Goal: Obtain resource: Download file/media

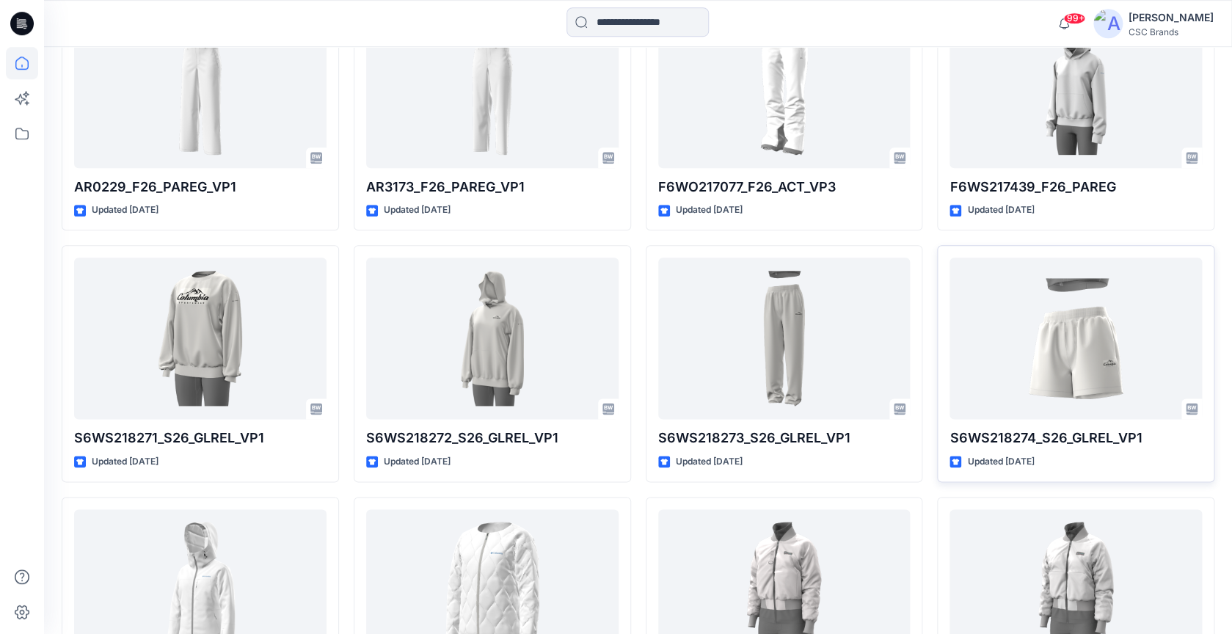
scroll to position [5528, 0]
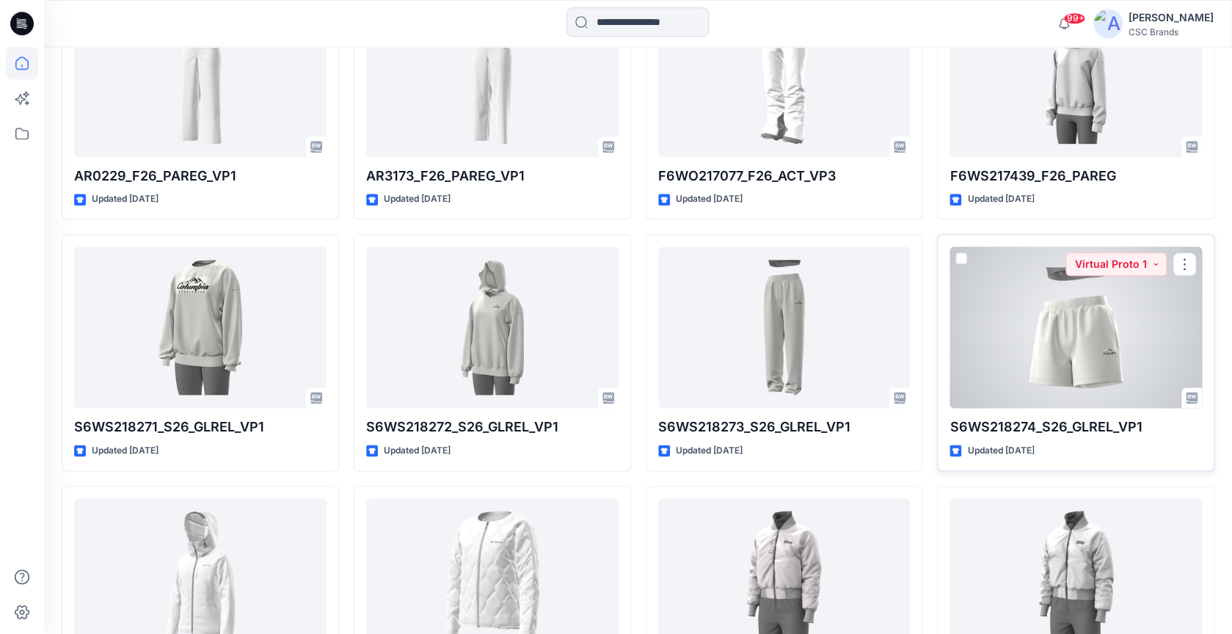
click at [1092, 343] on div at bounding box center [1075, 326] width 252 height 161
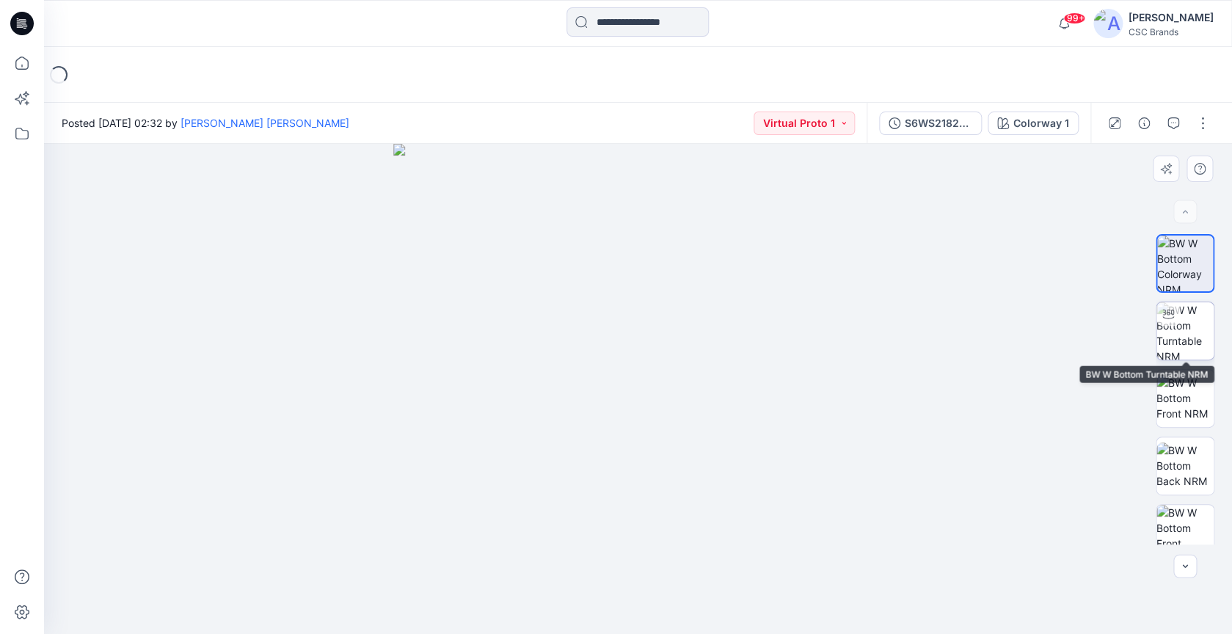
click at [1199, 326] on img at bounding box center [1184, 330] width 57 height 57
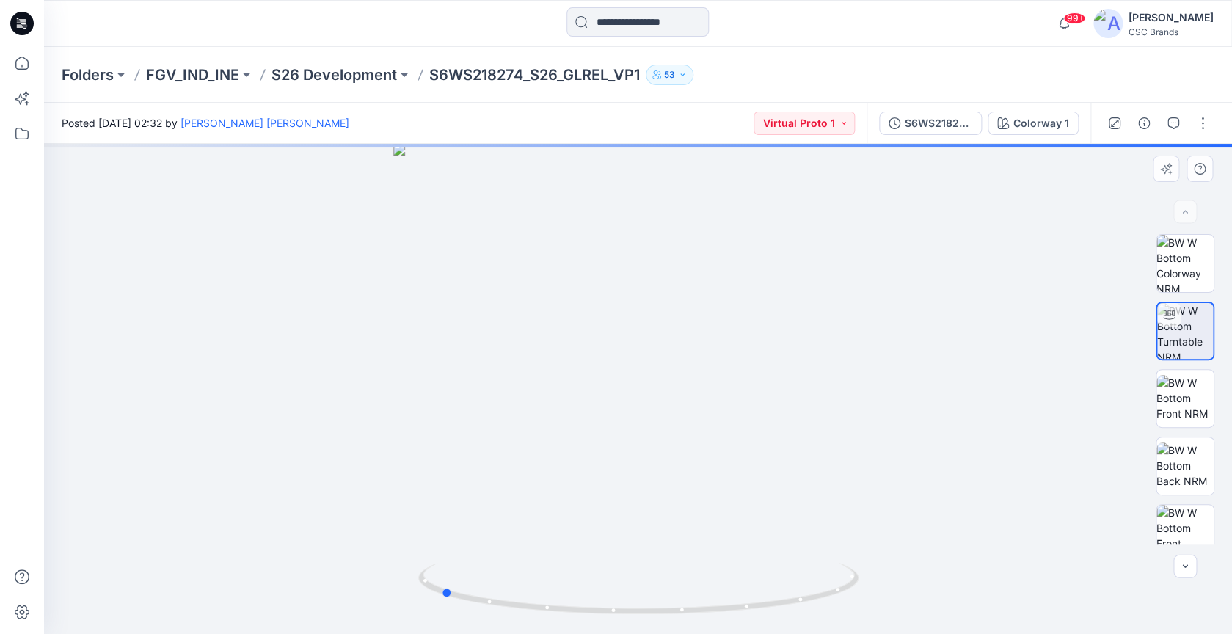
drag, startPoint x: 725, startPoint y: 318, endPoint x: 527, endPoint y: 313, distance: 198.1
click at [527, 313] on div at bounding box center [638, 389] width 1188 height 490
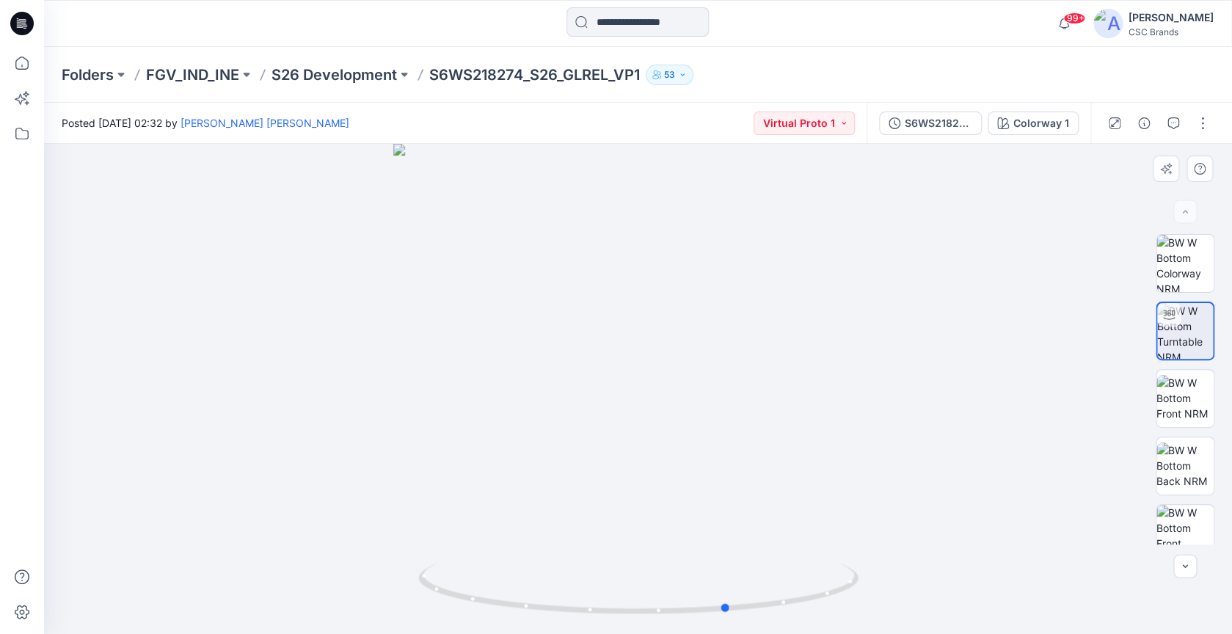
drag, startPoint x: 701, startPoint y: 323, endPoint x: 550, endPoint y: 325, distance: 151.1
click at [550, 325] on div at bounding box center [638, 389] width 1188 height 490
drag, startPoint x: 673, startPoint y: 308, endPoint x: 589, endPoint y: 308, distance: 84.4
click at [589, 308] on div at bounding box center [638, 389] width 1188 height 490
click at [1181, 394] on img at bounding box center [1184, 398] width 57 height 46
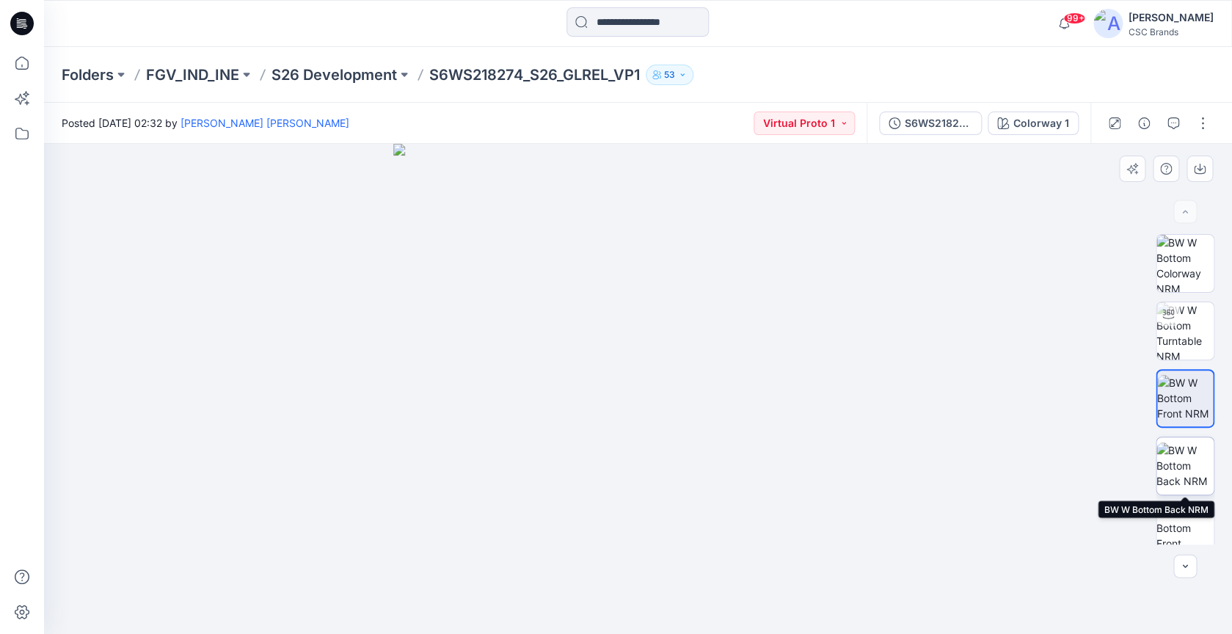
click at [1190, 467] on img at bounding box center [1184, 465] width 57 height 46
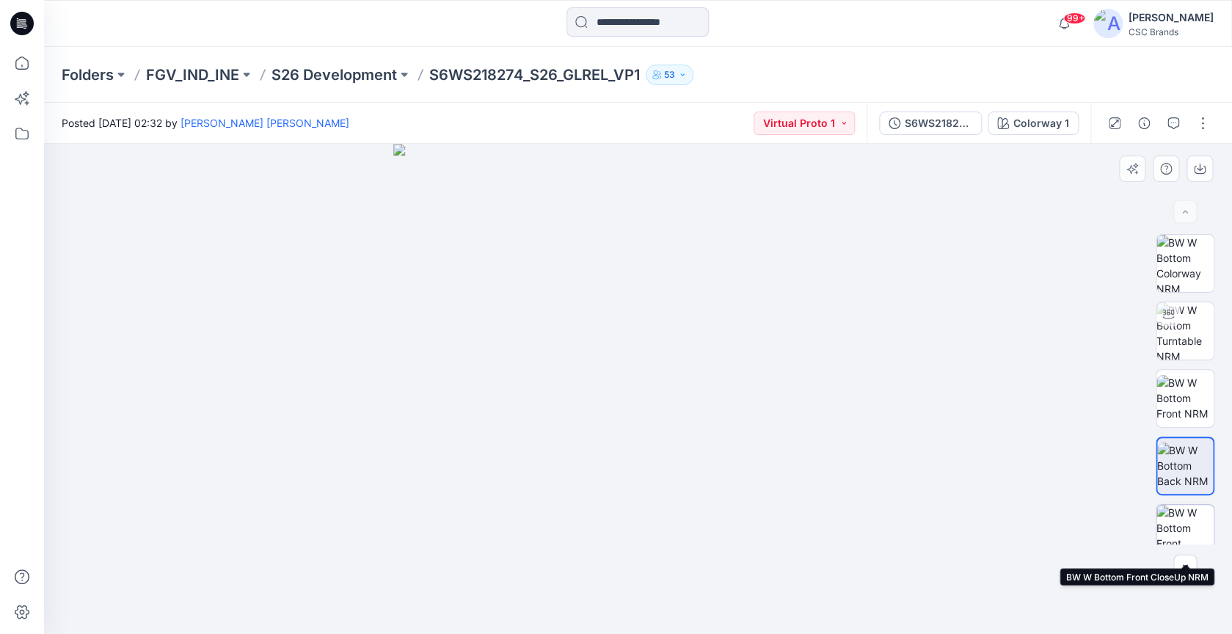
click at [1194, 521] on img at bounding box center [1184, 533] width 57 height 57
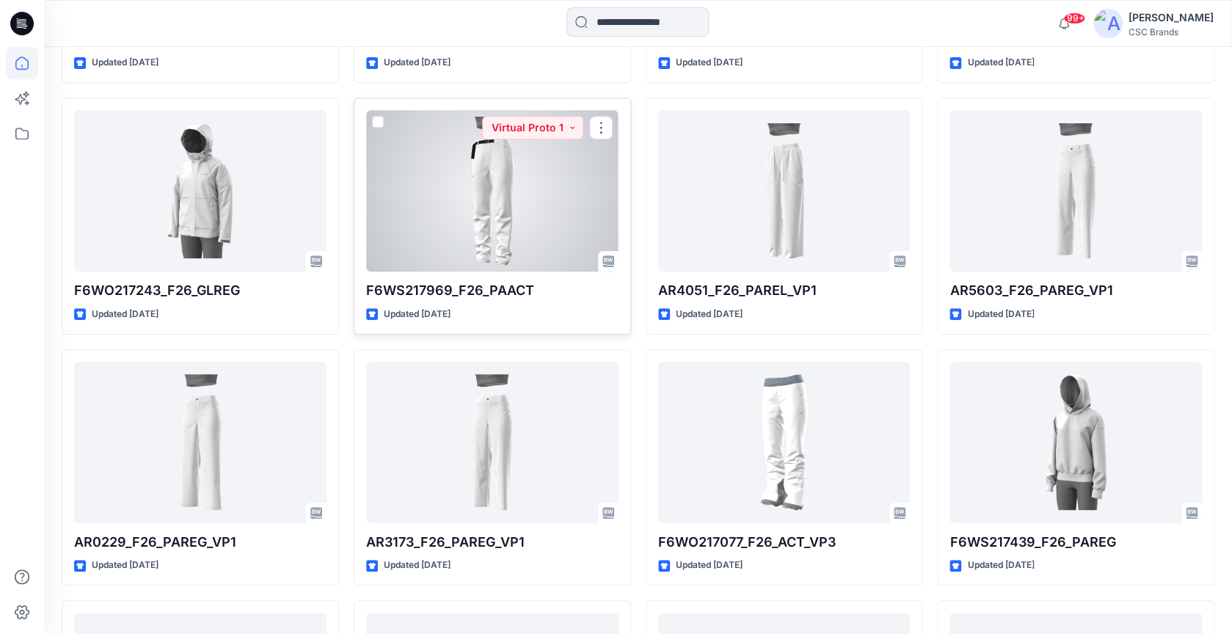
scroll to position [5164, 0]
click at [465, 236] on div at bounding box center [492, 189] width 252 height 161
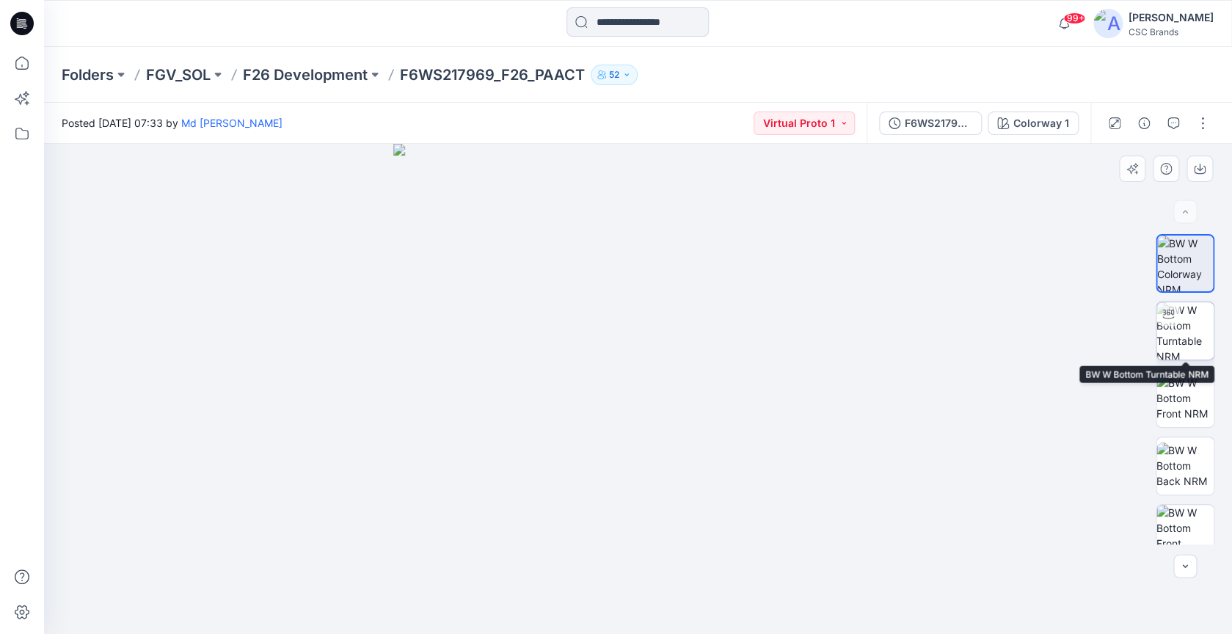
click at [1182, 312] on img at bounding box center [1184, 330] width 57 height 57
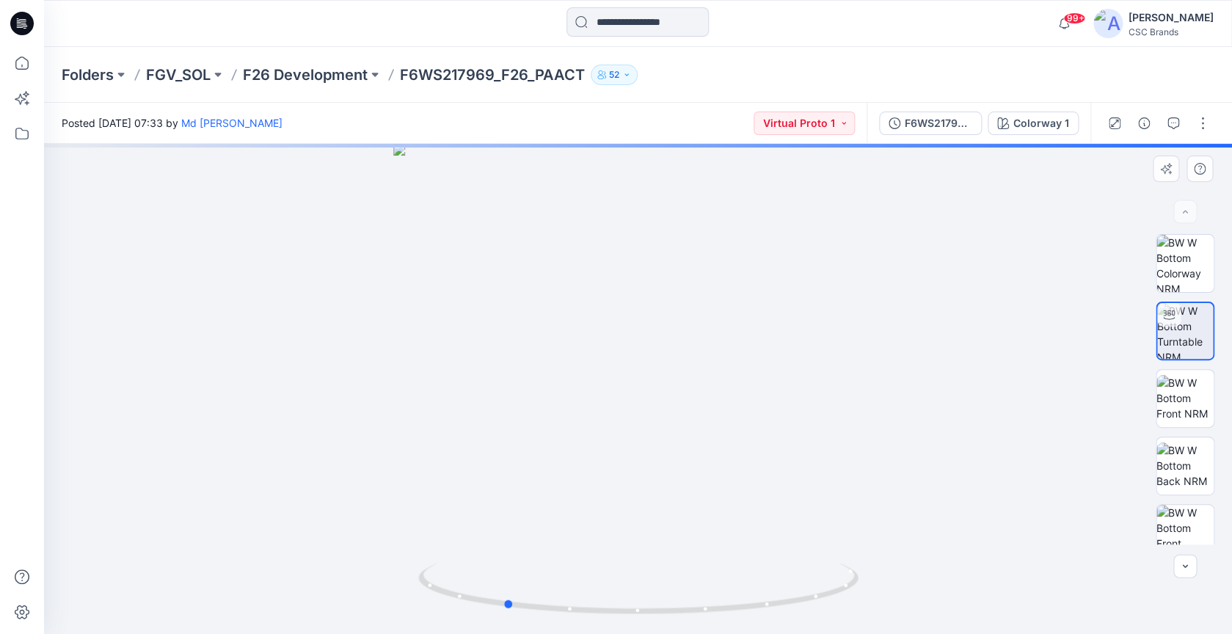
drag, startPoint x: 689, startPoint y: 409, endPoint x: 555, endPoint y: 407, distance: 134.2
click at [555, 407] on div at bounding box center [638, 389] width 1188 height 490
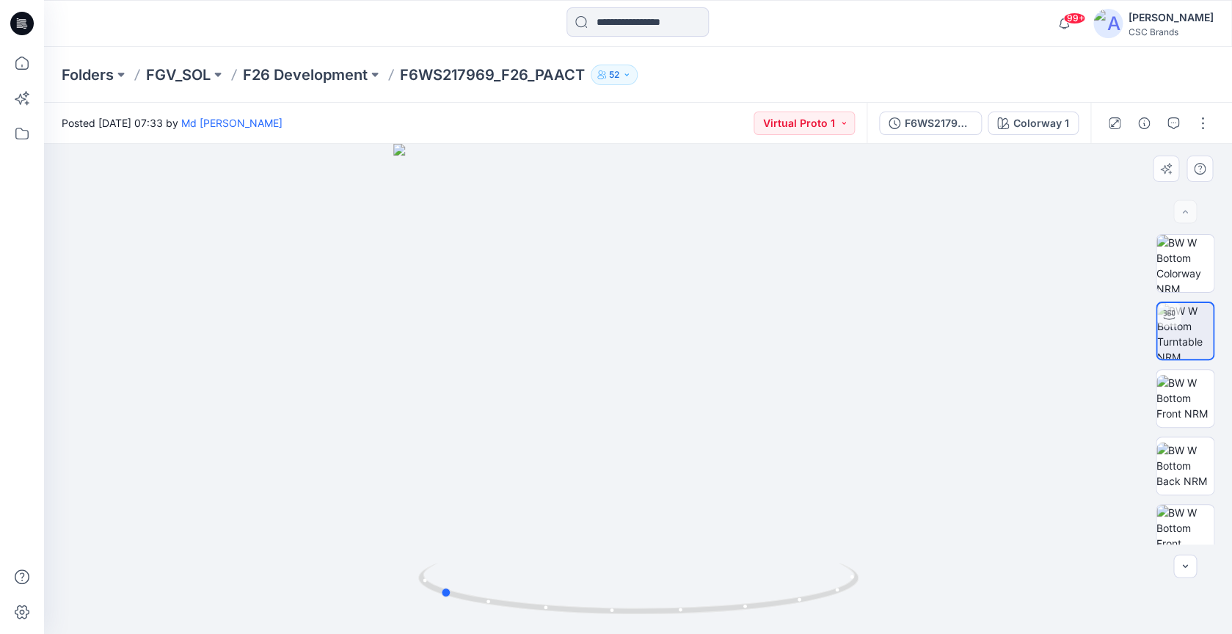
drag, startPoint x: 703, startPoint y: 409, endPoint x: 638, endPoint y: 413, distance: 64.7
click at [638, 413] on div at bounding box center [638, 389] width 1188 height 490
drag, startPoint x: 714, startPoint y: 477, endPoint x: 541, endPoint y: 483, distance: 174.0
click at [541, 483] on div at bounding box center [638, 389] width 1188 height 490
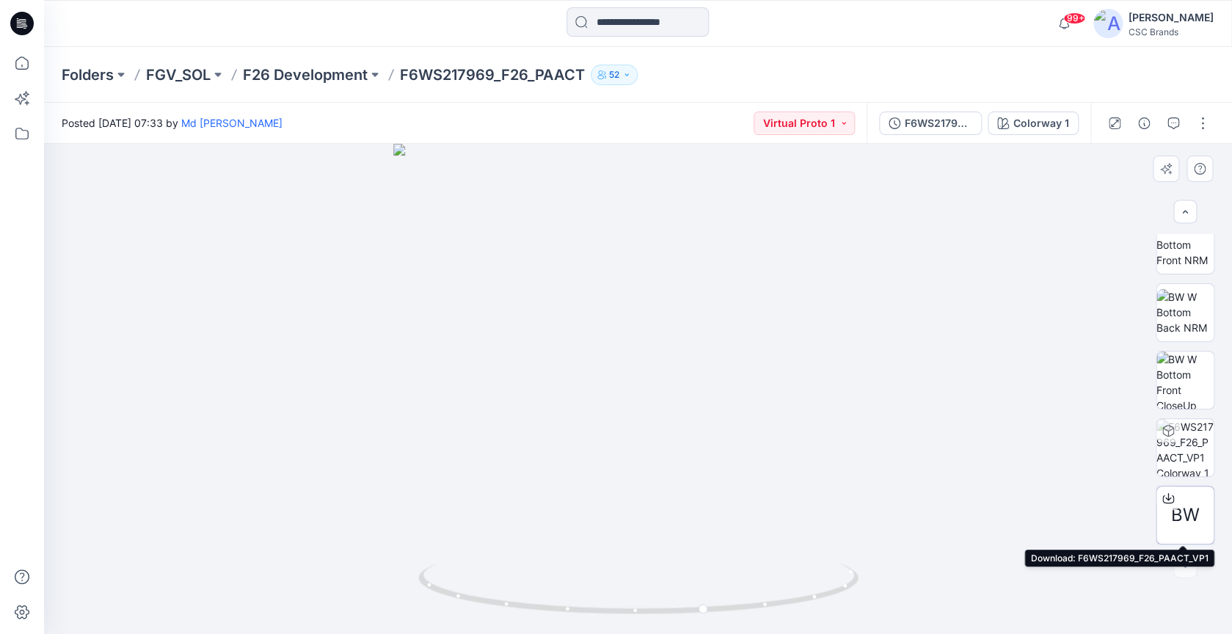
click at [1185, 518] on span "BW" at bounding box center [1185, 515] width 29 height 26
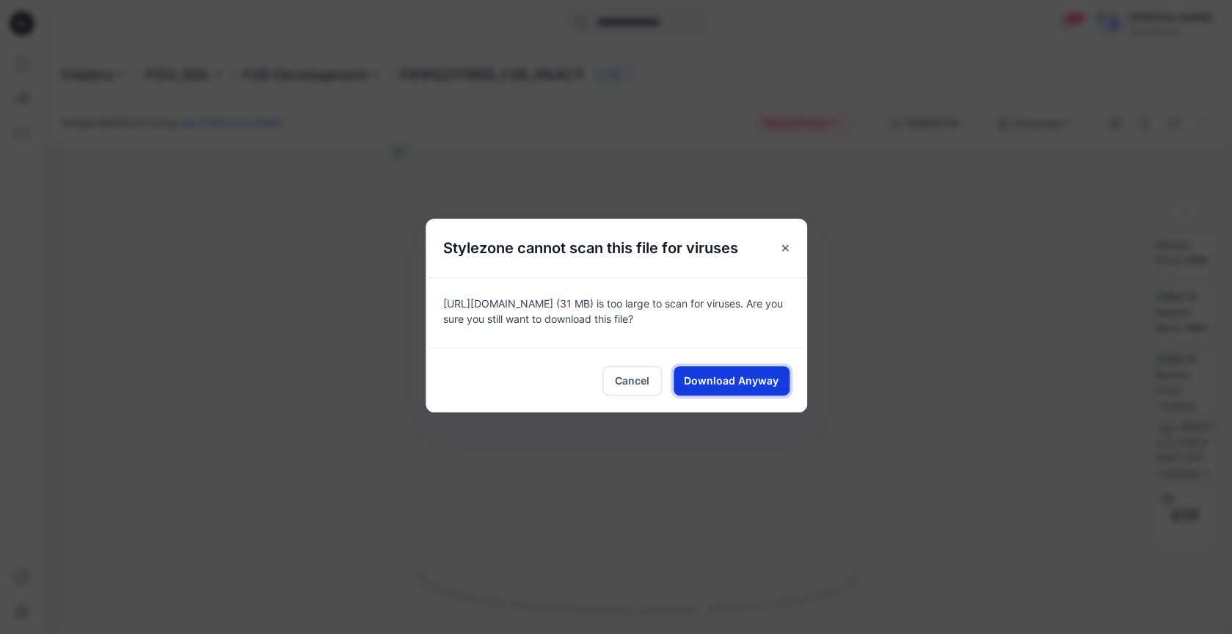
click at [735, 381] on span "Download Anyway" at bounding box center [731, 380] width 95 height 15
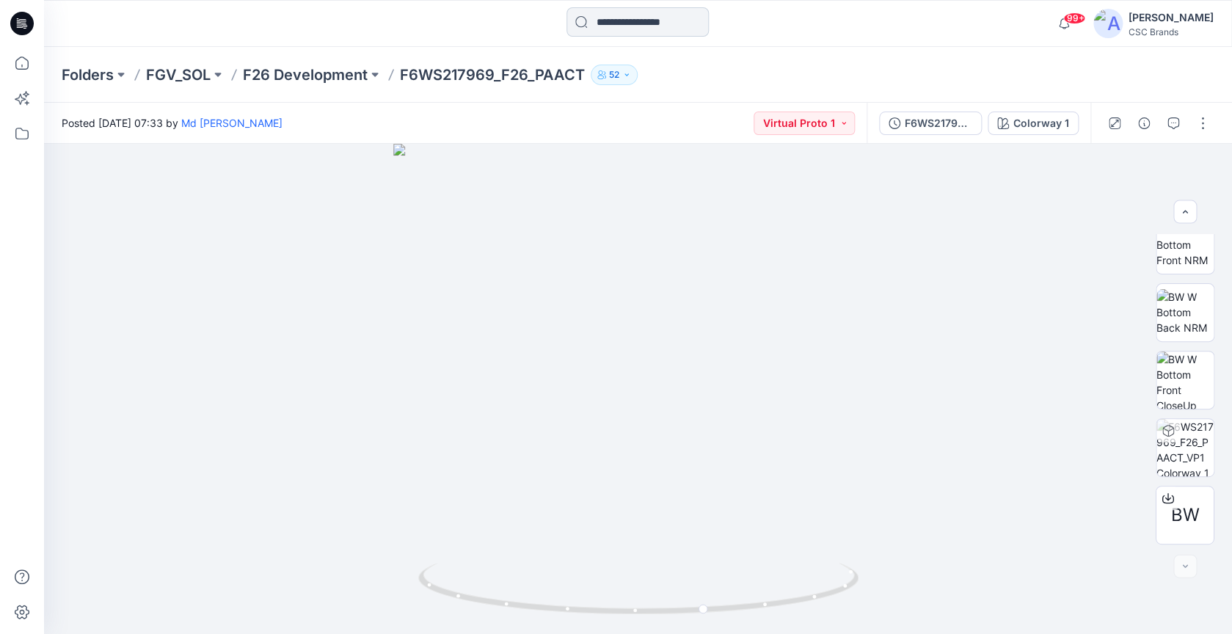
click at [589, 26] on input at bounding box center [637, 21] width 142 height 29
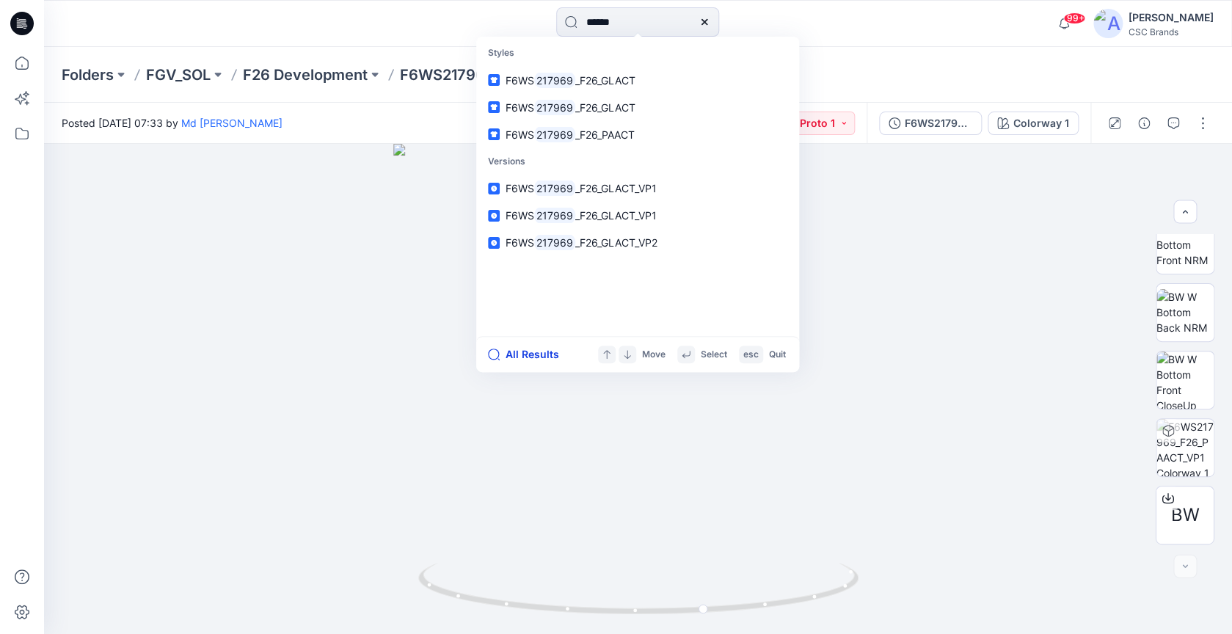
type input "******"
click at [535, 354] on button "All Results" at bounding box center [528, 354] width 81 height 18
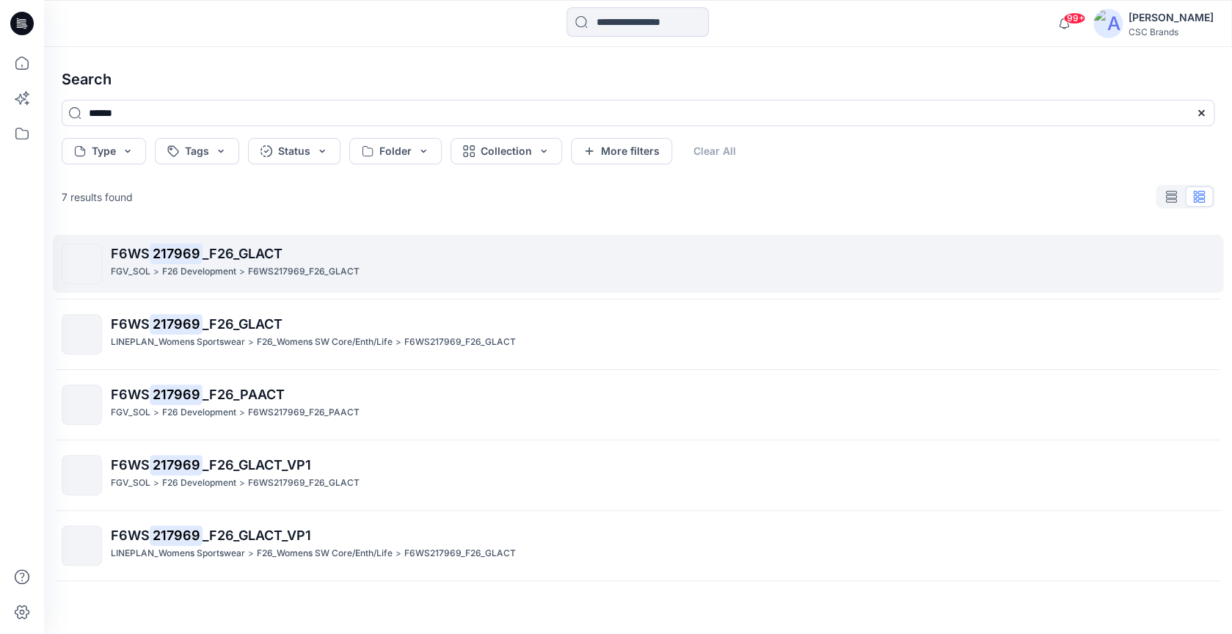
click at [535, 274] on div "FGV_SOL > F26 Development > F6WS217969_F26_GLACT" at bounding box center [662, 271] width 1102 height 15
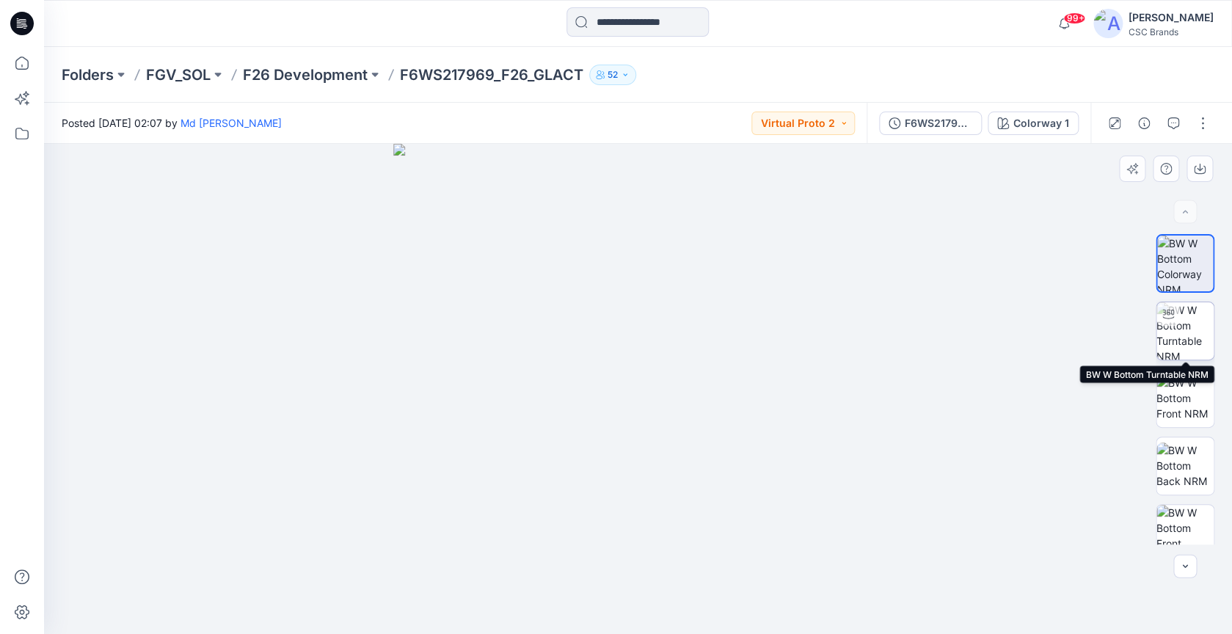
click at [1190, 342] on img at bounding box center [1184, 330] width 57 height 57
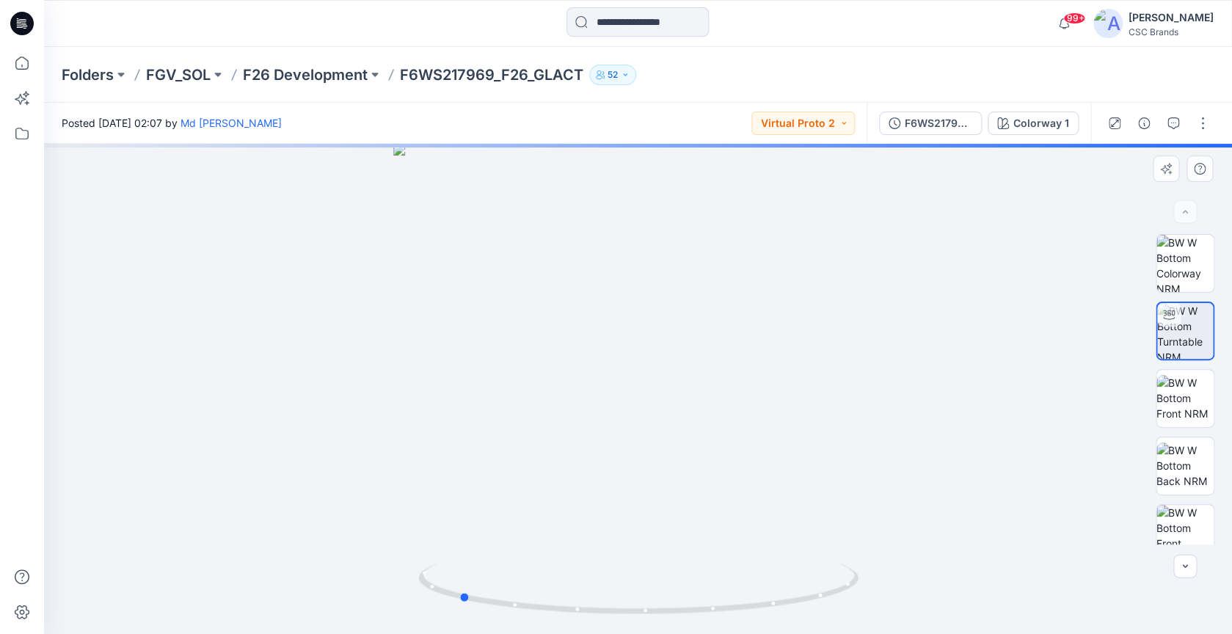
drag, startPoint x: 653, startPoint y: 365, endPoint x: 473, endPoint y: 348, distance: 180.5
click at [473, 348] on div at bounding box center [638, 389] width 1188 height 490
click at [637, 17] on input at bounding box center [637, 21] width 142 height 29
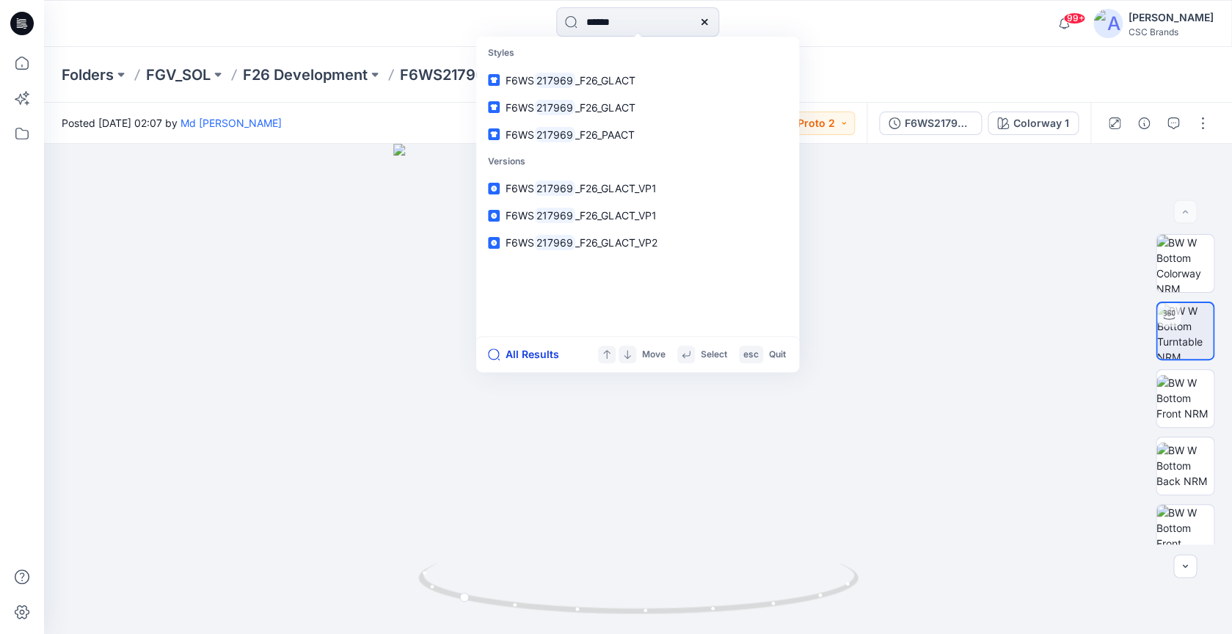
type input "******"
click at [533, 354] on button "All Results" at bounding box center [528, 354] width 81 height 18
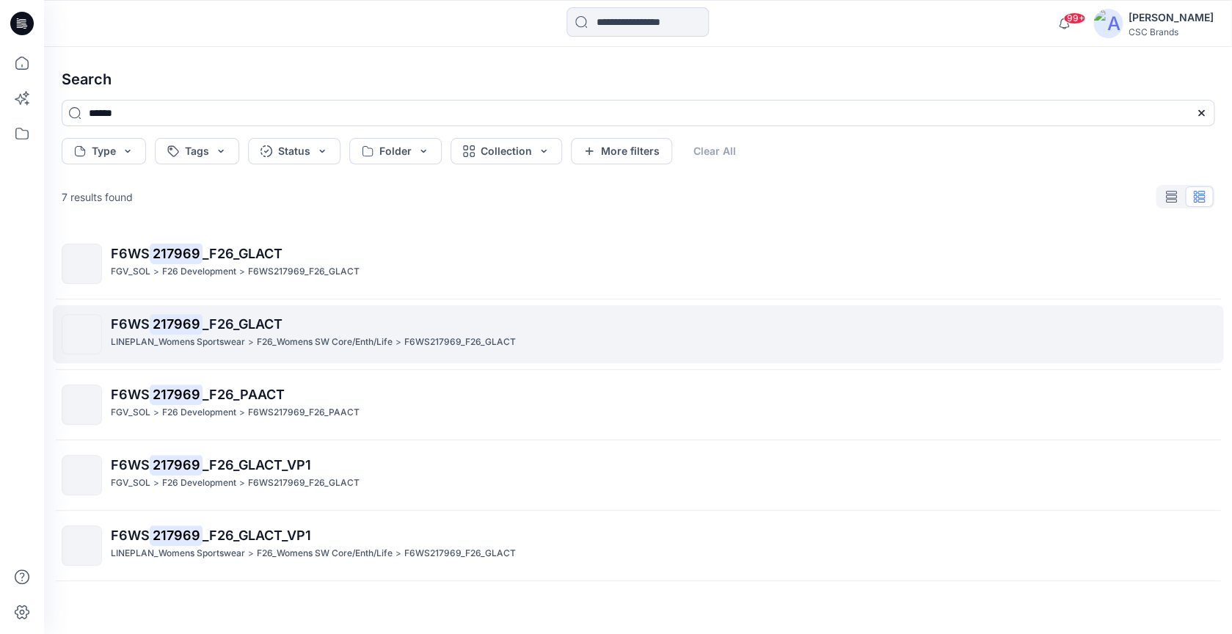
click at [362, 345] on p "F26_Womens SW Core/Enth/Life" at bounding box center [325, 341] width 136 height 15
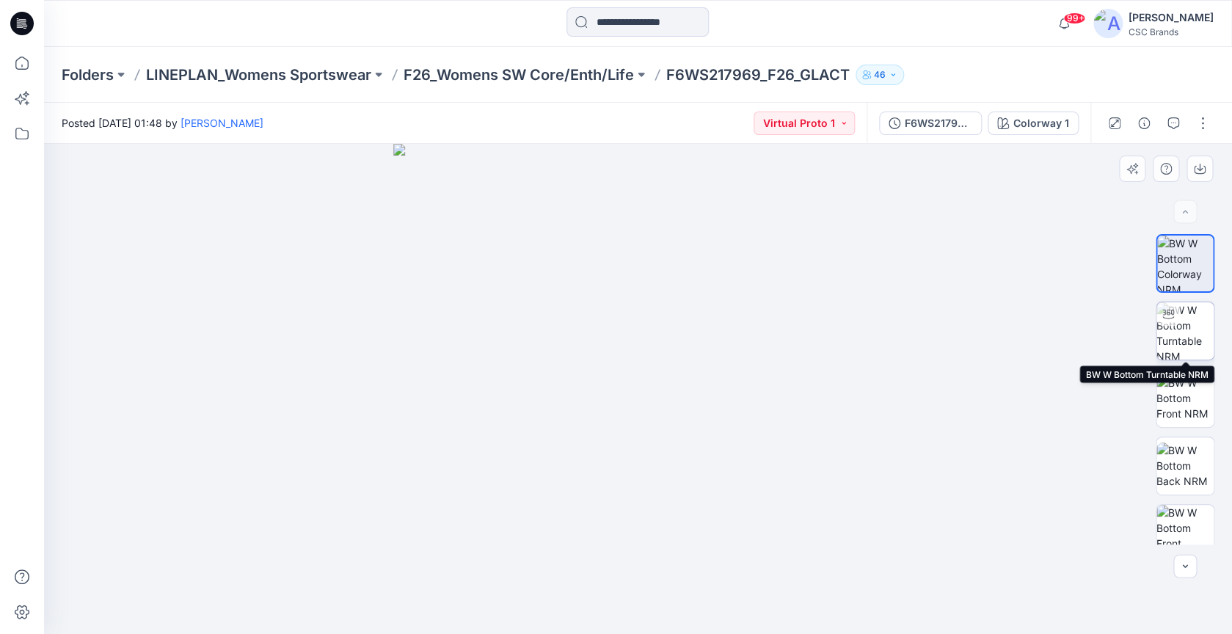
click at [1194, 324] on img at bounding box center [1184, 330] width 57 height 57
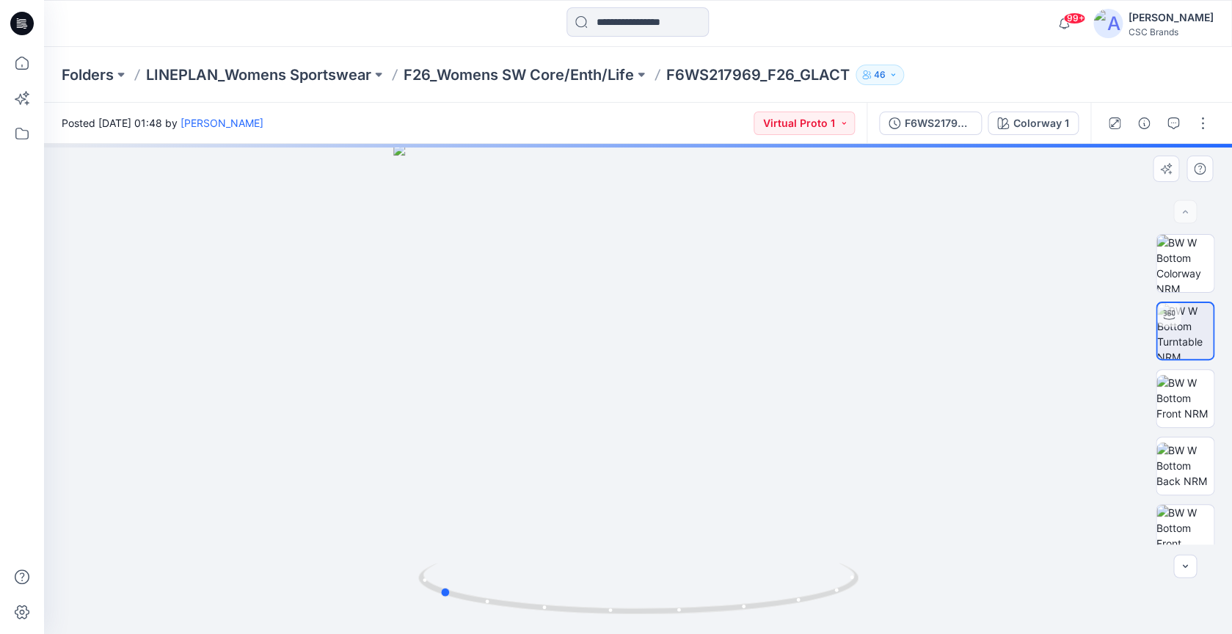
drag, startPoint x: 659, startPoint y: 373, endPoint x: 458, endPoint y: 356, distance: 201.0
click at [458, 356] on div at bounding box center [638, 389] width 1188 height 490
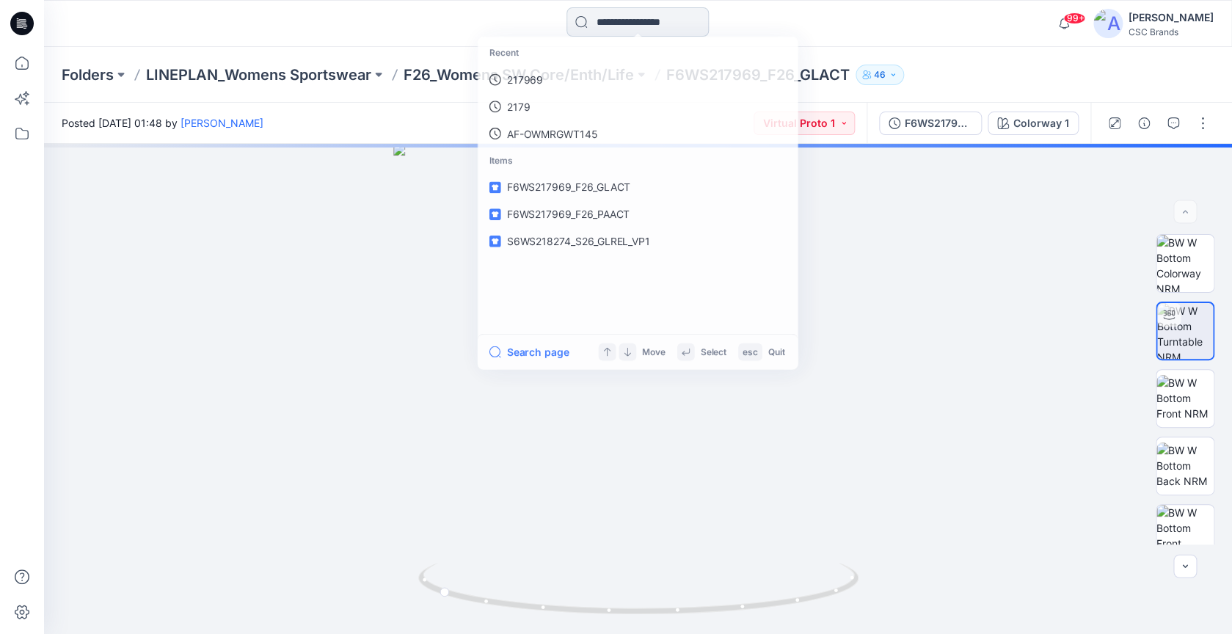
click at [617, 29] on input at bounding box center [637, 21] width 142 height 29
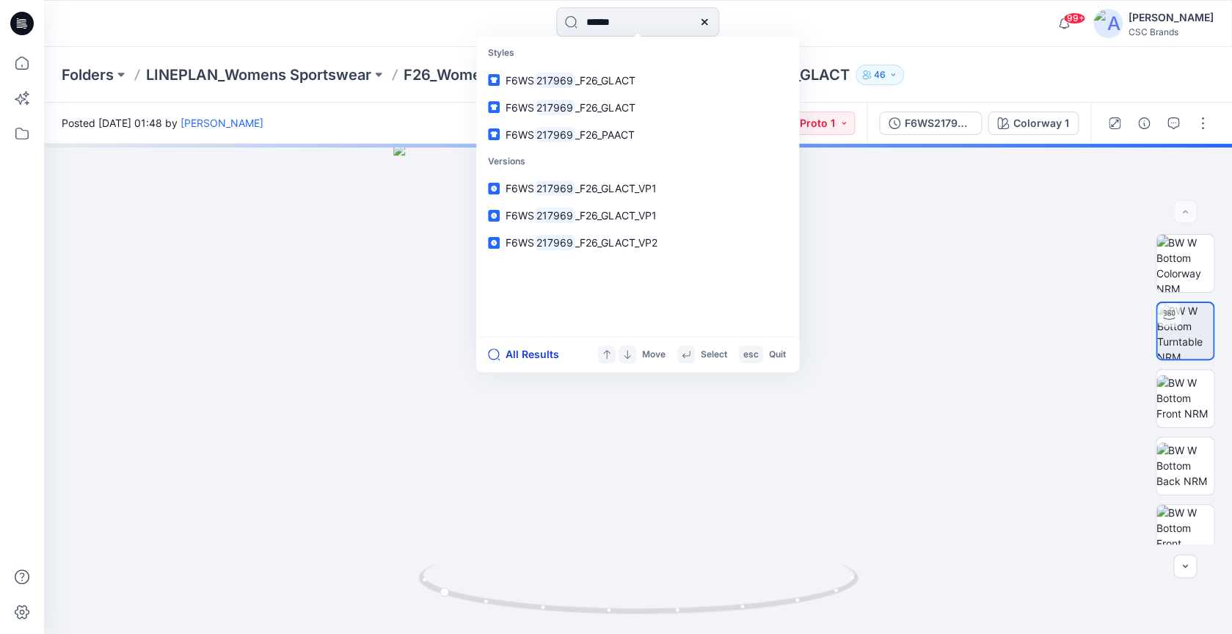
type input "******"
click at [517, 351] on button "All Results" at bounding box center [528, 354] width 81 height 18
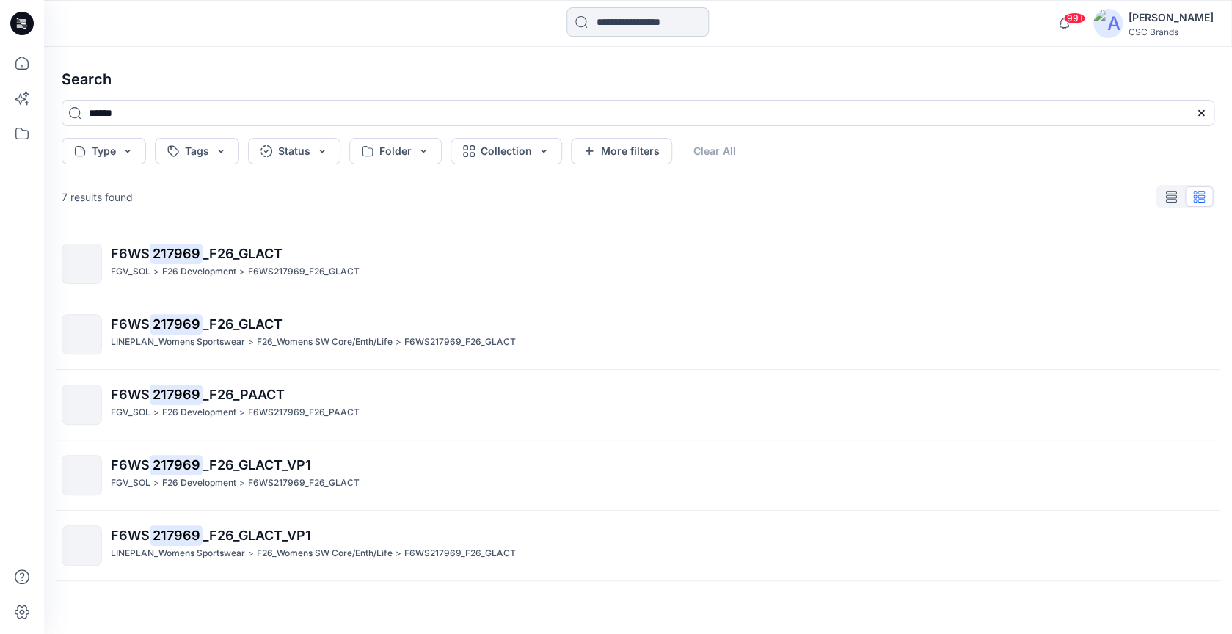
click at [602, 27] on input at bounding box center [637, 21] width 142 height 29
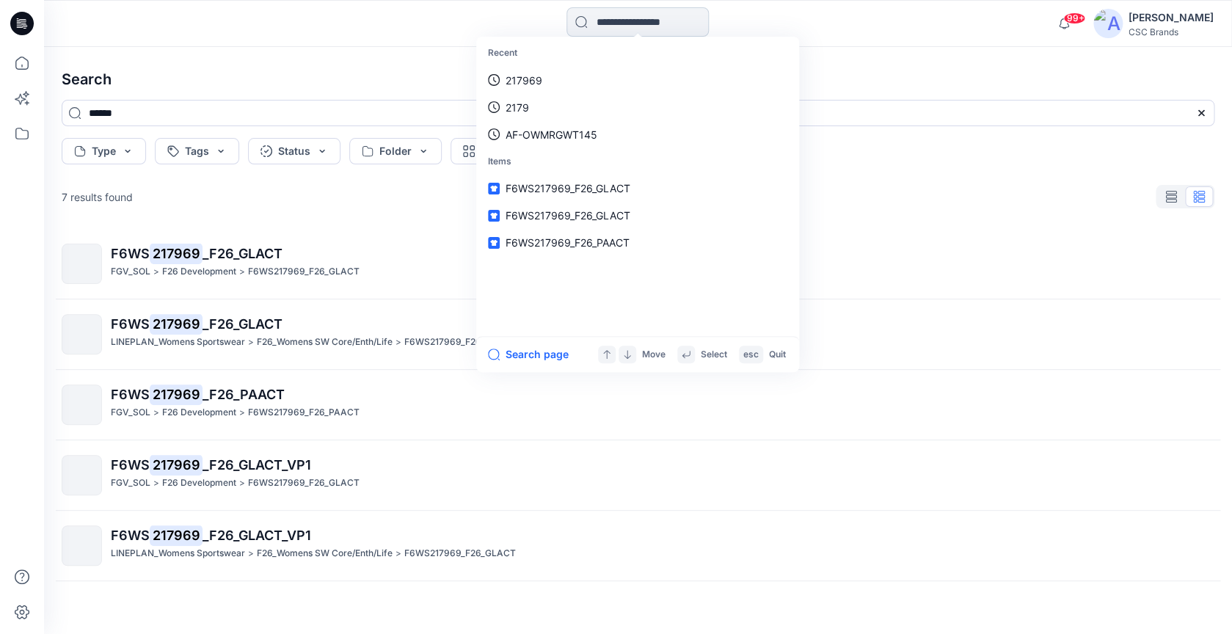
paste input "**********"
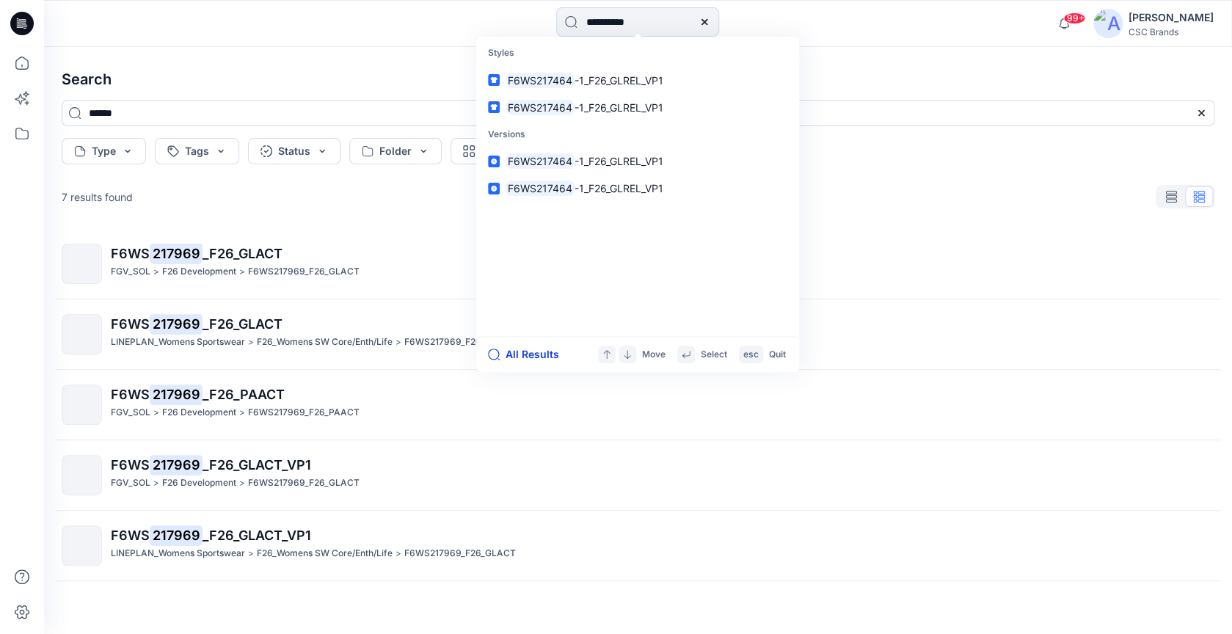
type input "**********"
click at [544, 356] on button "All Results" at bounding box center [528, 354] width 81 height 18
type input "**********"
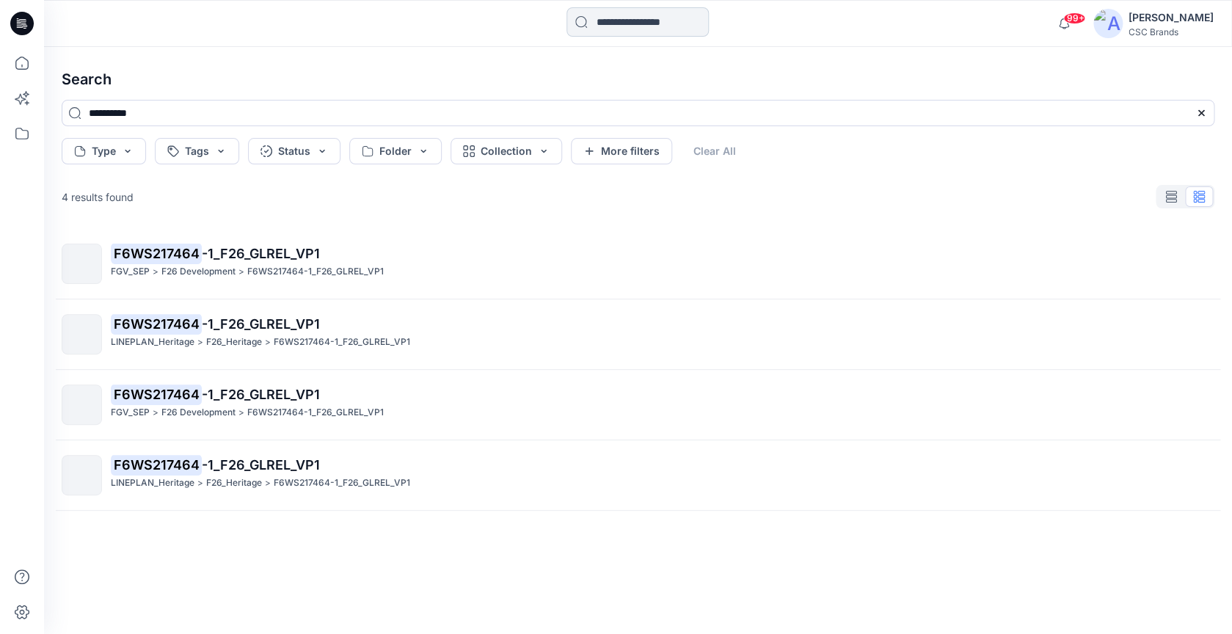
click at [669, 23] on input at bounding box center [637, 21] width 142 height 29
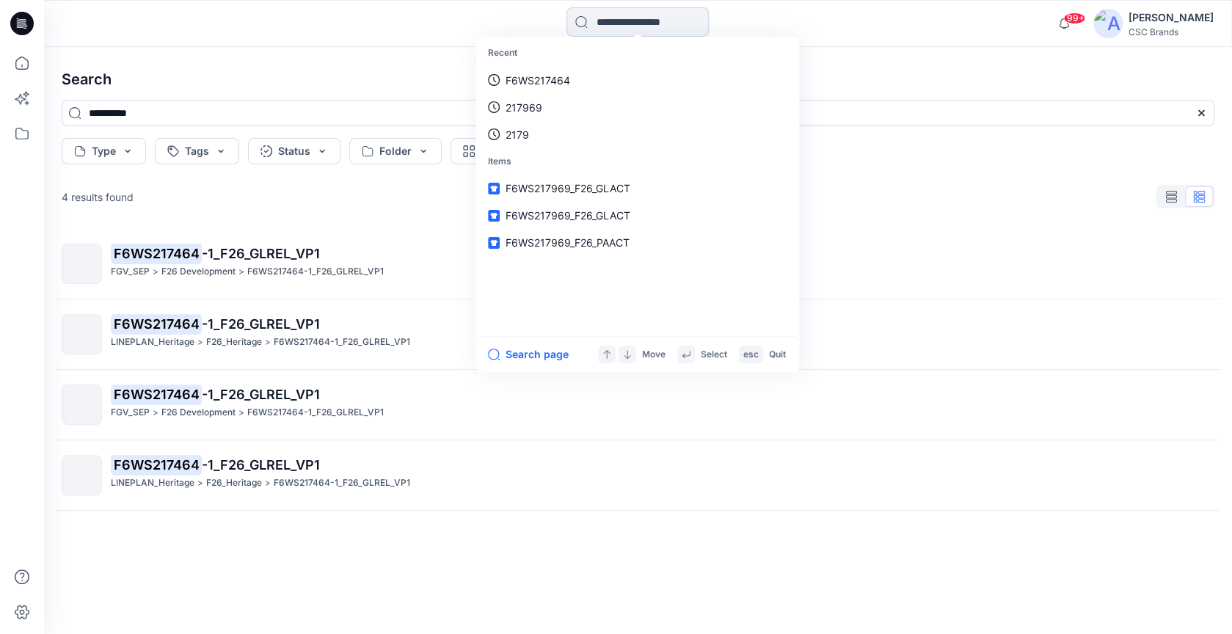
paste input "**********"
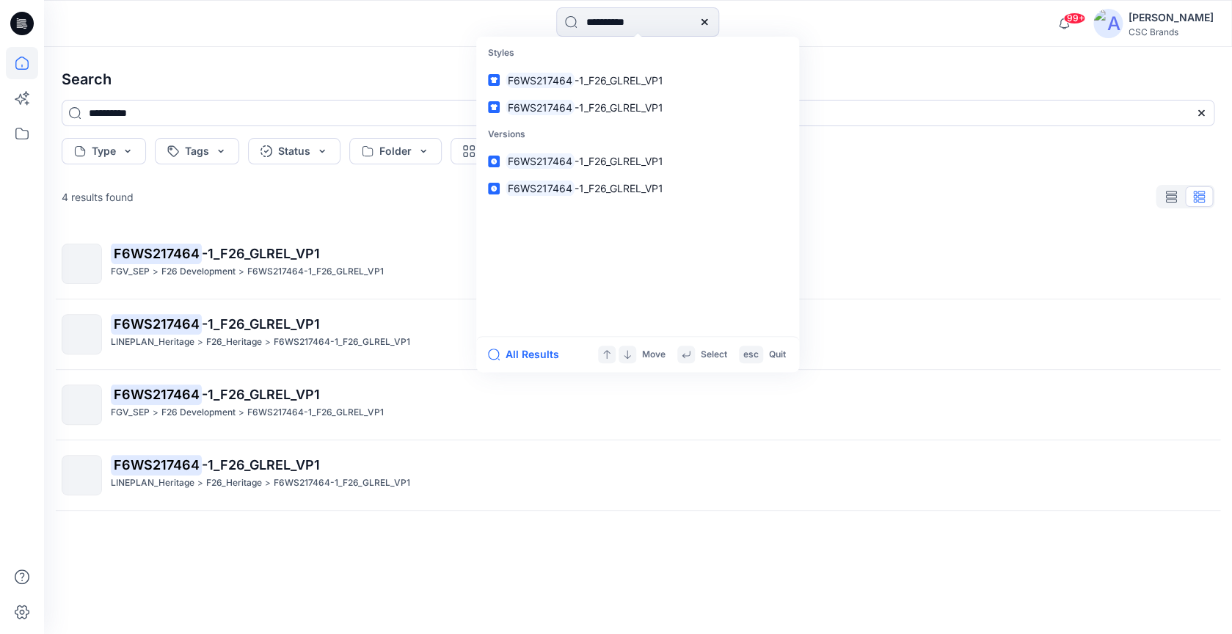
type input "**********"
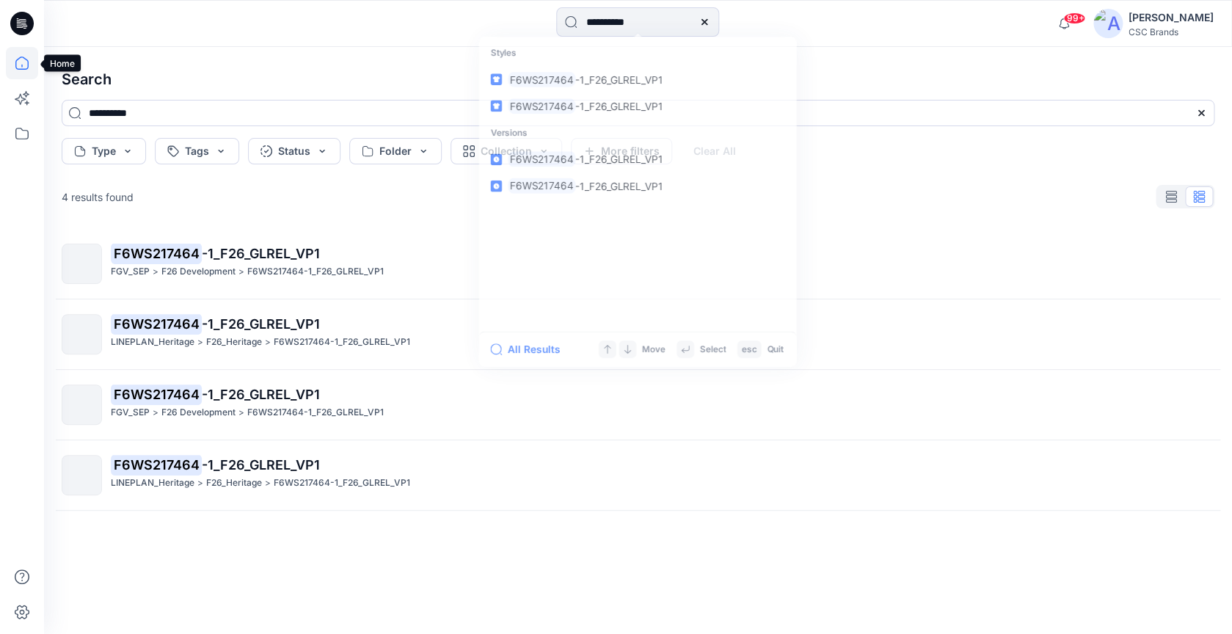
click at [19, 63] on icon at bounding box center [22, 63] width 32 height 32
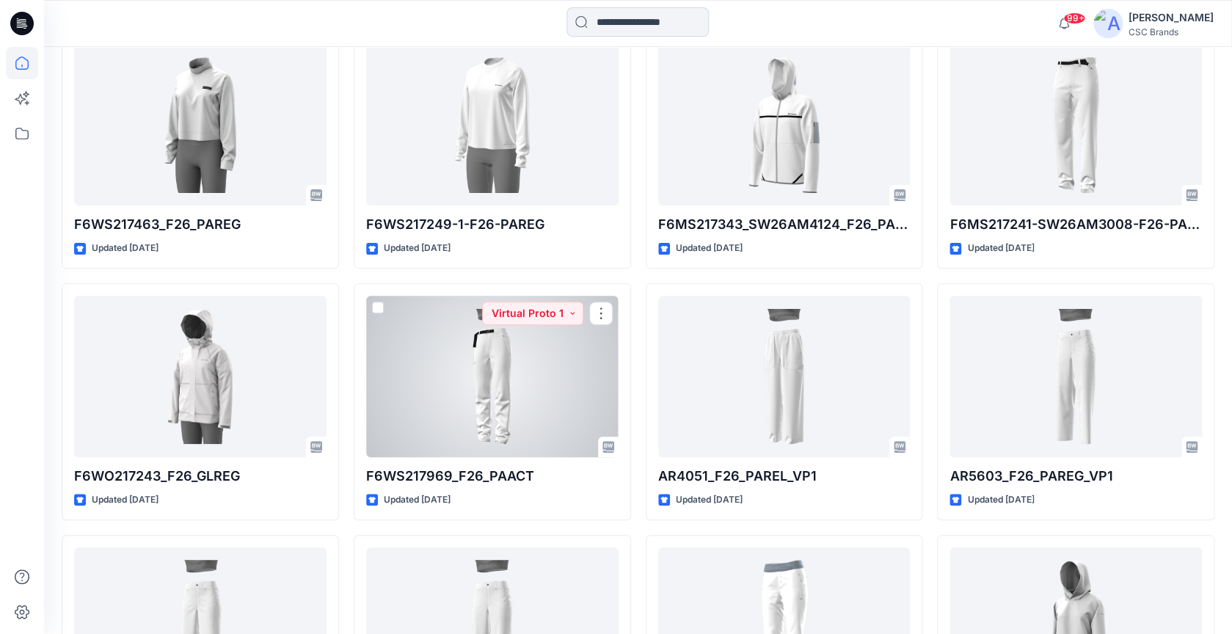
scroll to position [4993, 0]
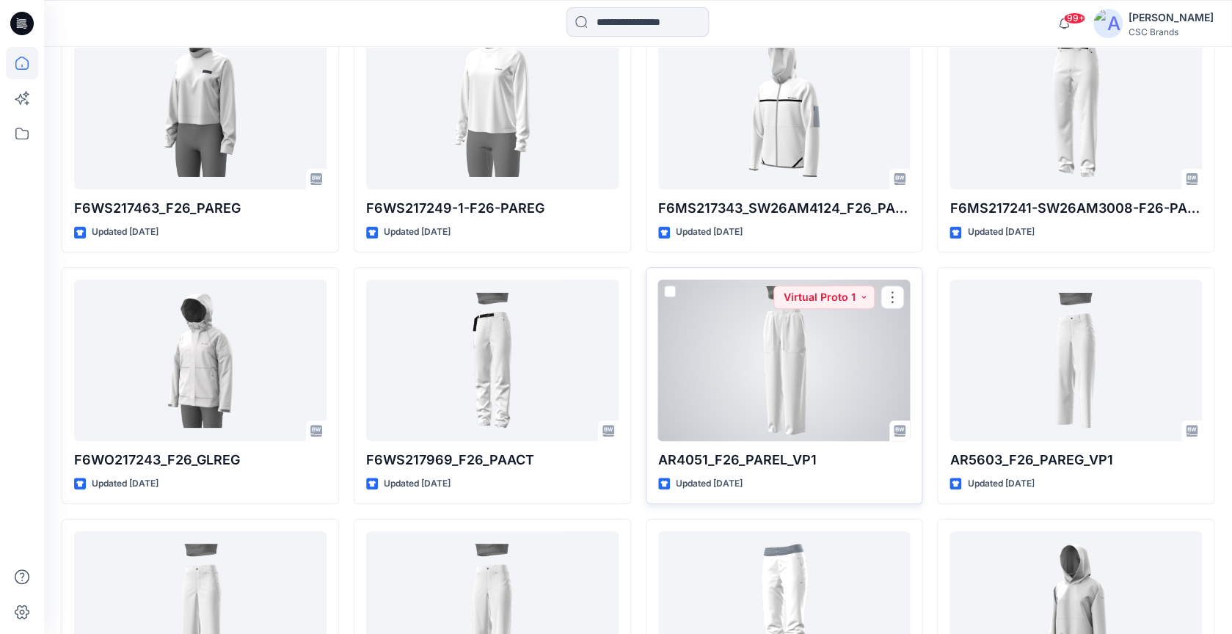
click at [783, 351] on div at bounding box center [784, 359] width 252 height 161
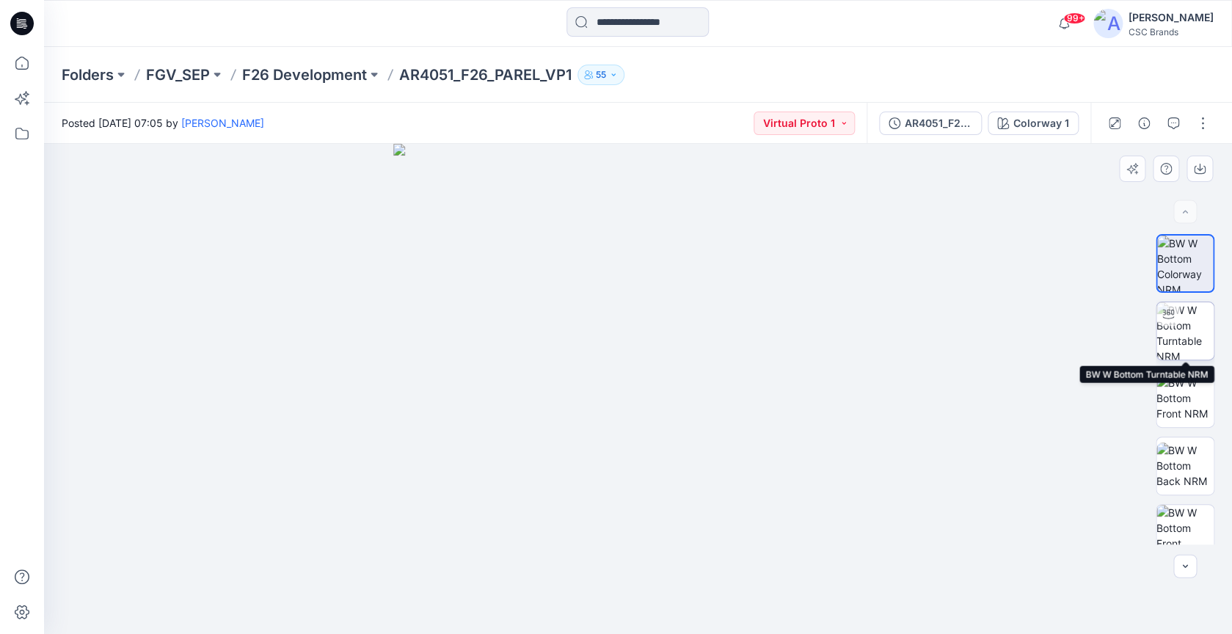
click at [1204, 321] on img at bounding box center [1184, 330] width 57 height 57
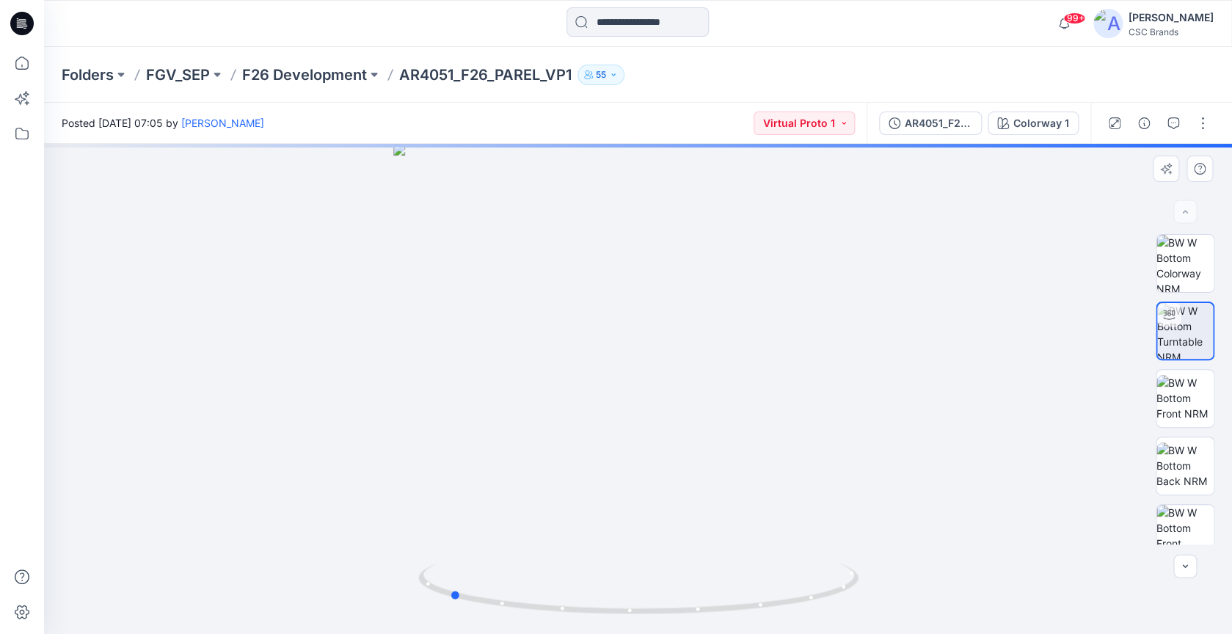
drag, startPoint x: 691, startPoint y: 393, endPoint x: 502, endPoint y: 387, distance: 189.3
click at [502, 387] on div at bounding box center [638, 389] width 1188 height 490
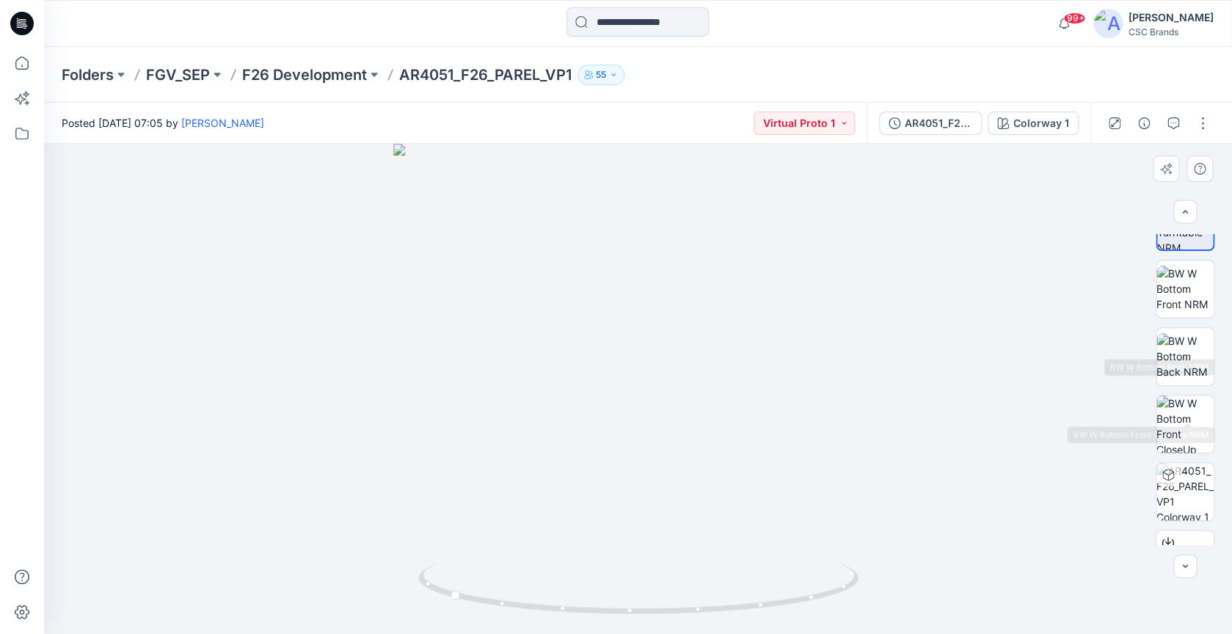
scroll to position [153, 0]
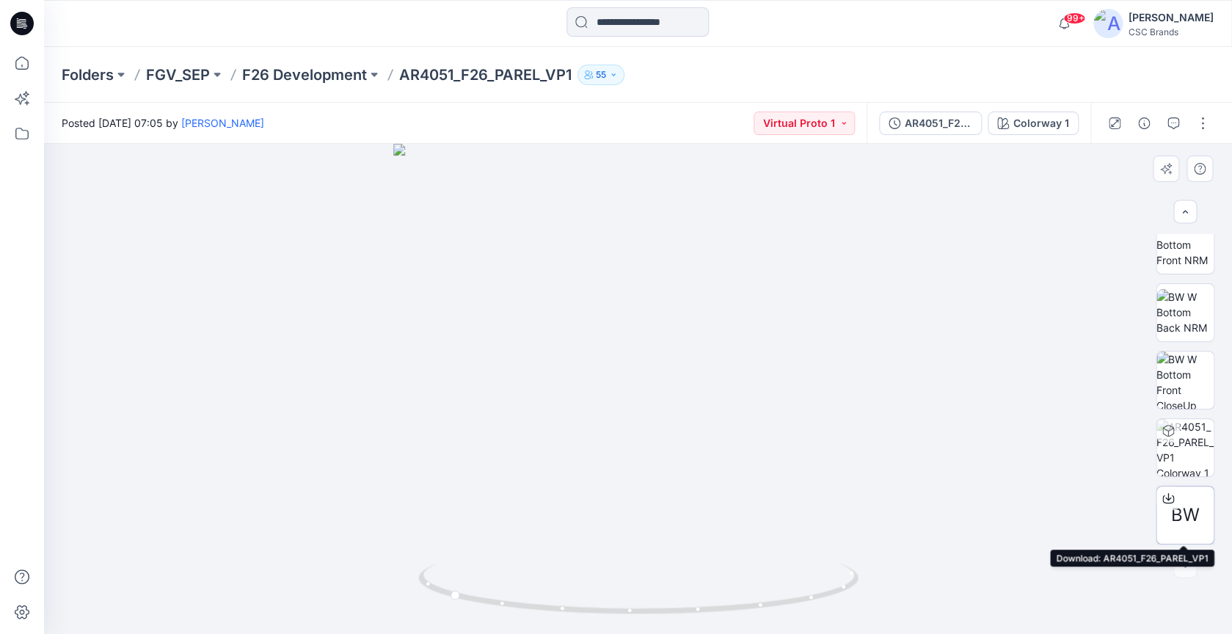
click at [1177, 519] on span "BW" at bounding box center [1185, 515] width 29 height 26
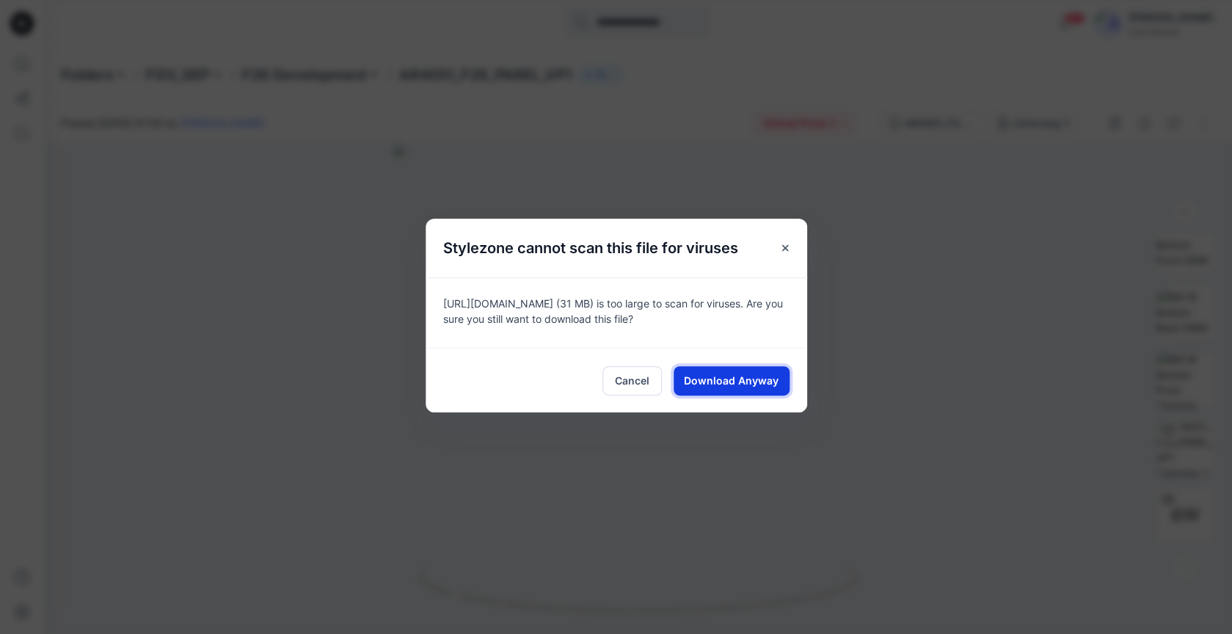
click at [772, 373] on span "Download Anyway" at bounding box center [731, 380] width 95 height 15
